Goal: Find specific fact: Find specific fact

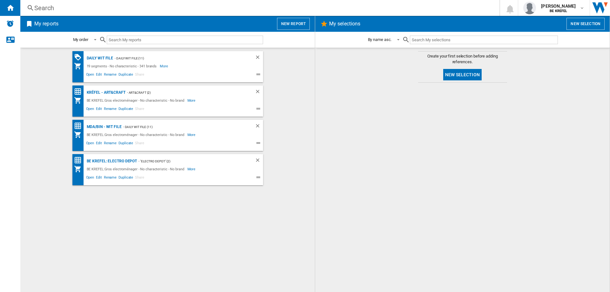
click at [53, 8] on div "Search" at bounding box center [258, 7] width 449 height 9
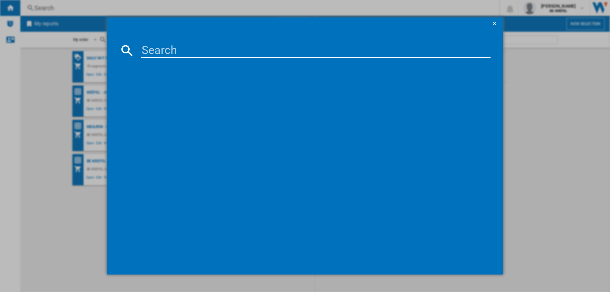
click at [155, 51] on input at bounding box center [316, 50] width 350 height 15
type input "110356"
click at [166, 92] on div "ROWENTA ADAGIO CT3818 INOX NOIR" at bounding box center [309, 92] width 343 height 6
